Goal: Understand site structure: Grasp the organization and layout of the website

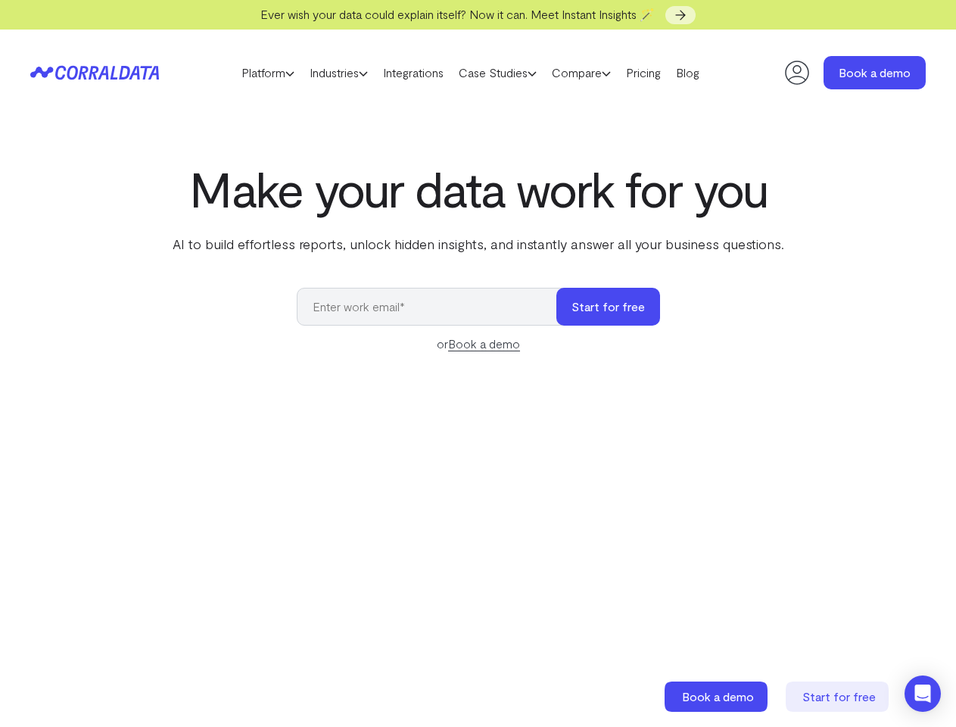
click at [478, 363] on div "Make your data work for you AI to build effortless reports, unlock hidden insig…" at bounding box center [478, 499] width 956 height 677
click at [253, 73] on link "Platform" at bounding box center [268, 72] width 68 height 23
click at [335, 73] on link "Industries" at bounding box center [338, 72] width 73 height 23
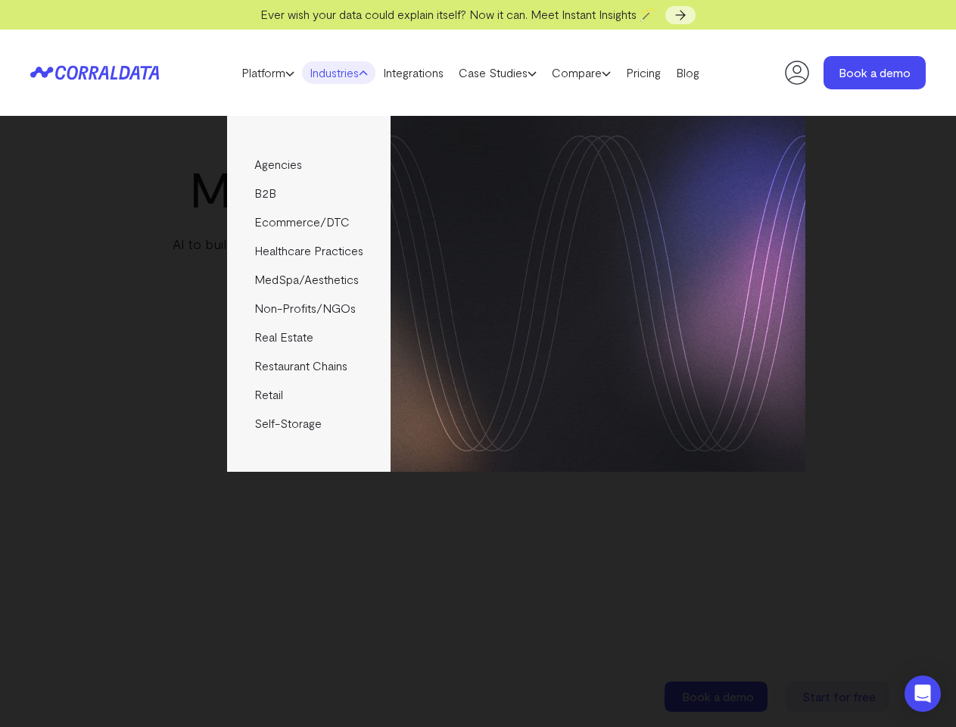
click at [513, 73] on link "Case Studies" at bounding box center [497, 72] width 93 height 23
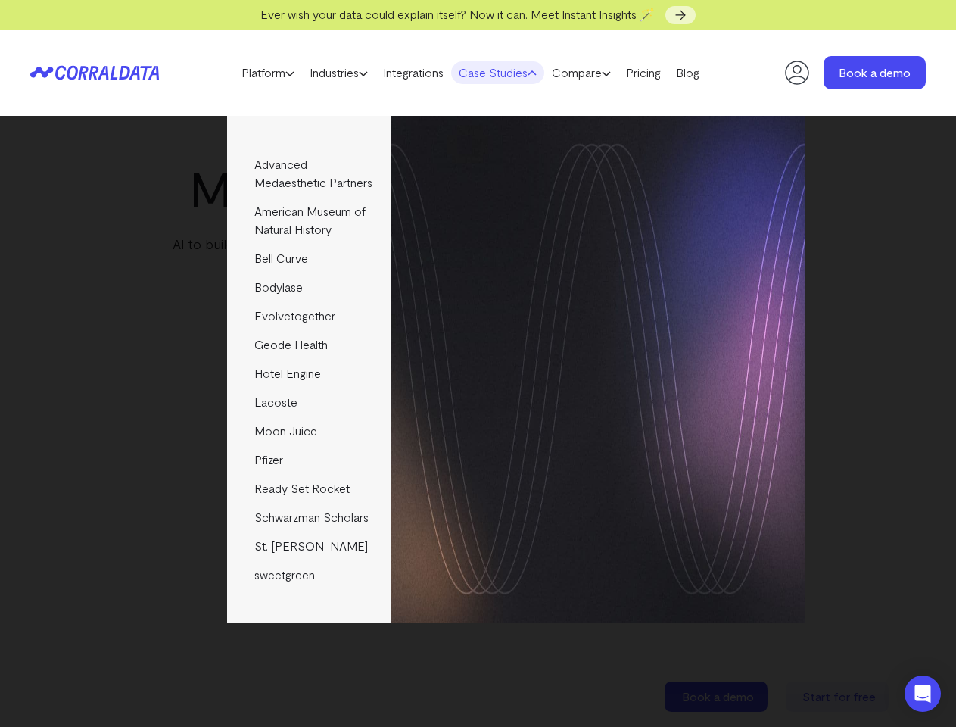
click at [607, 73] on link "Compare" at bounding box center [581, 72] width 74 height 23
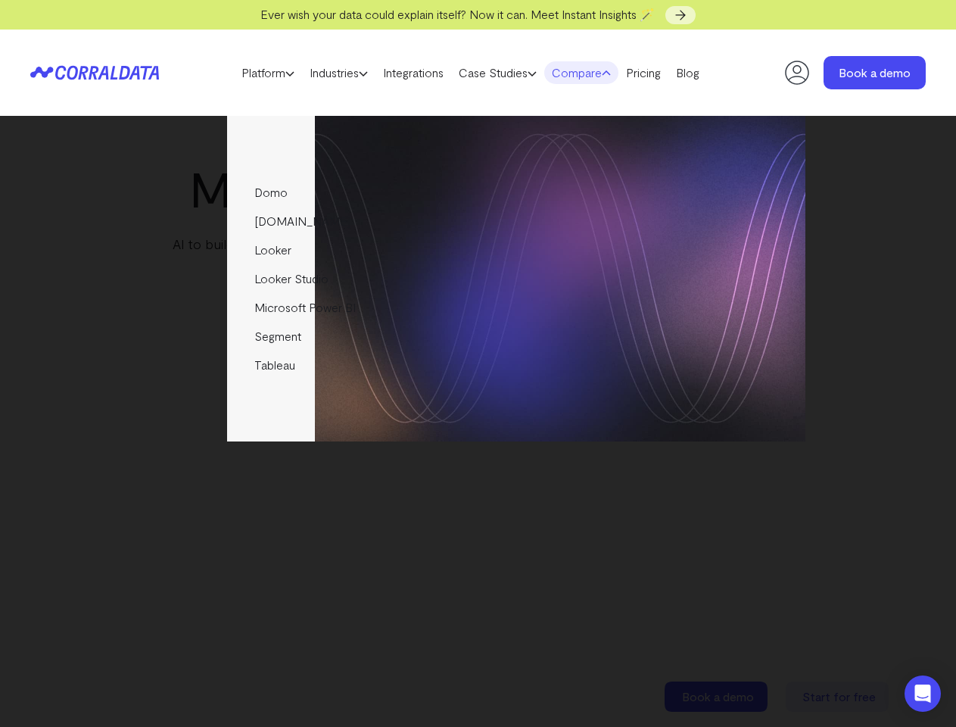
click at [609, 307] on img at bounding box center [598, 279] width 415 height 326
click at [923, 694] on icon "Open Intercom Messenger" at bounding box center [923, 694] width 16 height 18
